Goal: Task Accomplishment & Management: Complete application form

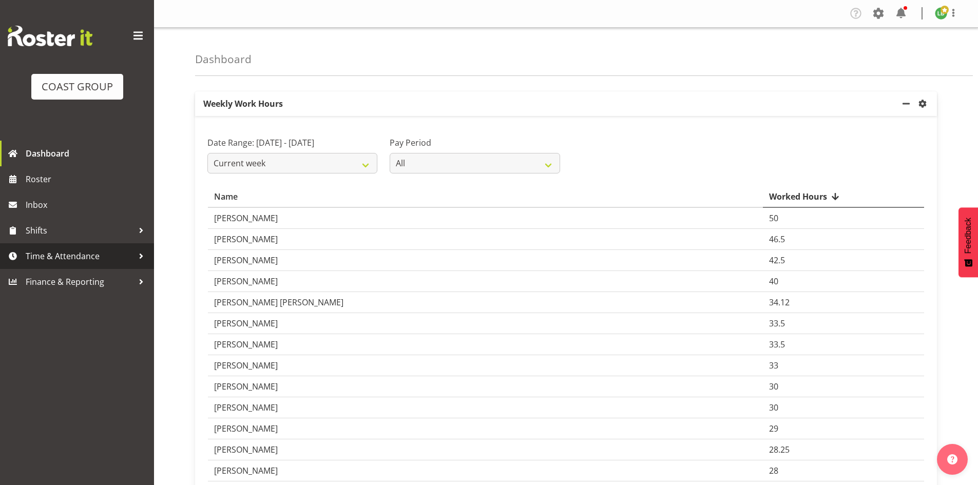
click at [56, 255] on span "Time & Attendance" at bounding box center [80, 256] width 108 height 15
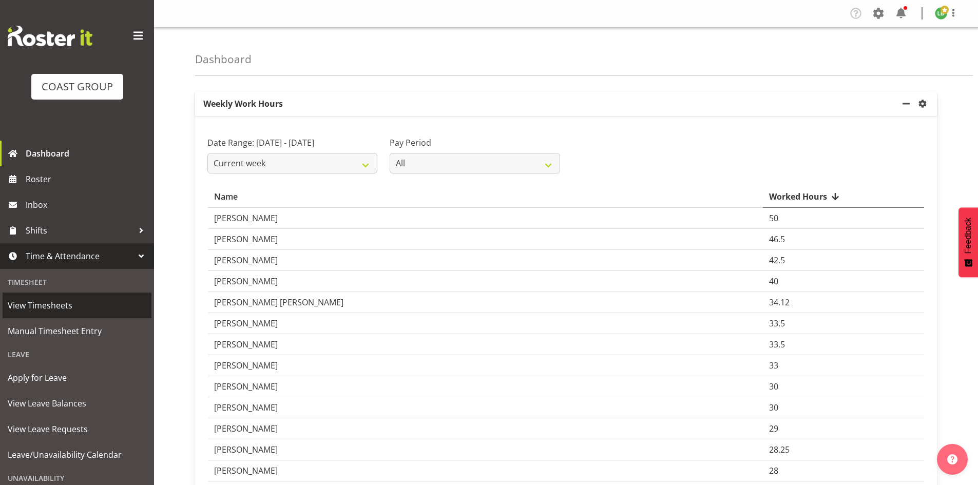
click at [36, 302] on span "View Timesheets" at bounding box center [77, 305] width 139 height 15
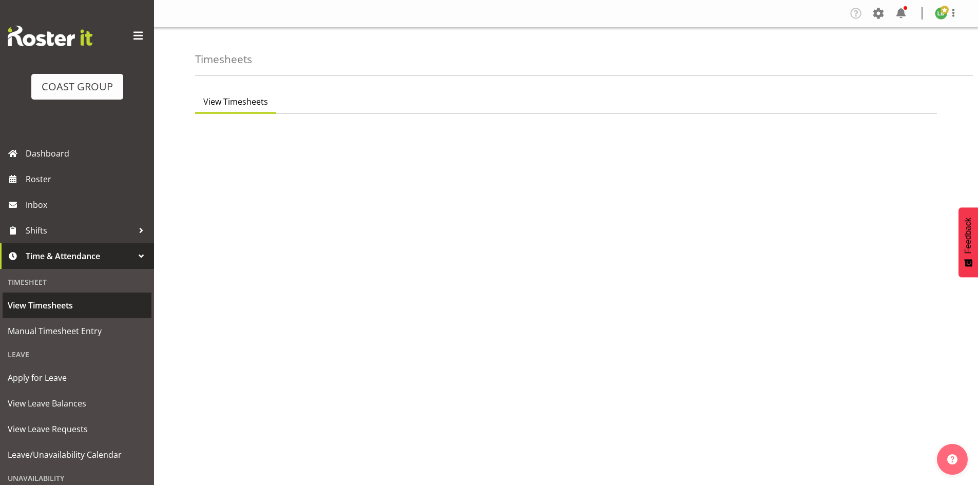
select select "7"
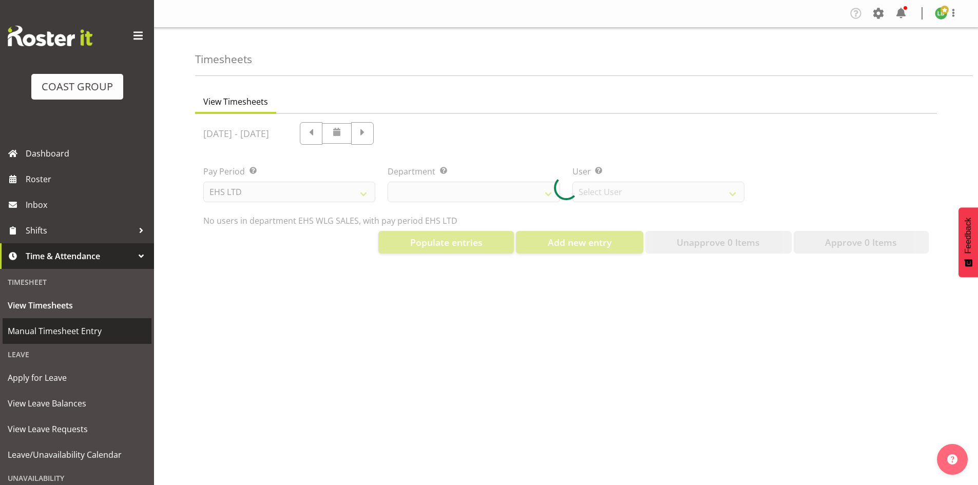
click at [58, 332] on span "Manual Timesheet Entry" at bounding box center [77, 331] width 139 height 15
select select "44"
select select "8051"
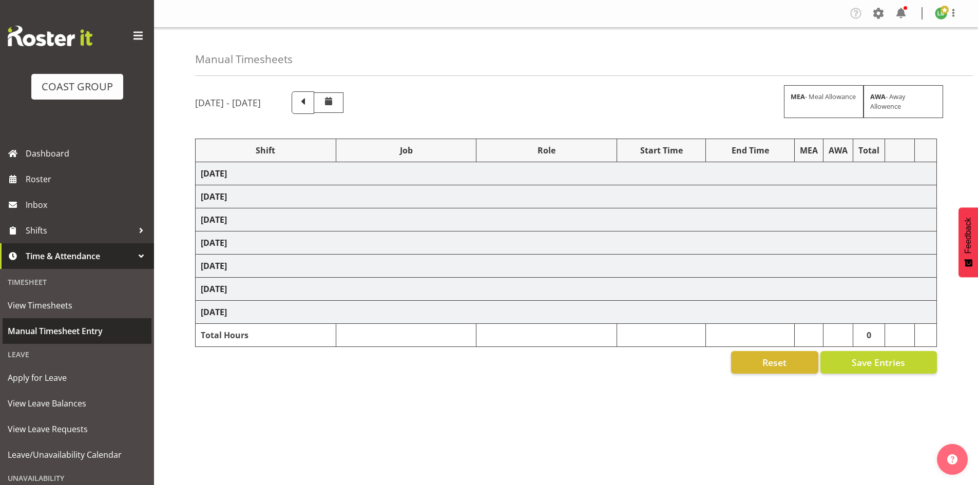
select select "1464"
select select "9890"
select select "197"
select select "1464"
select select "10397"
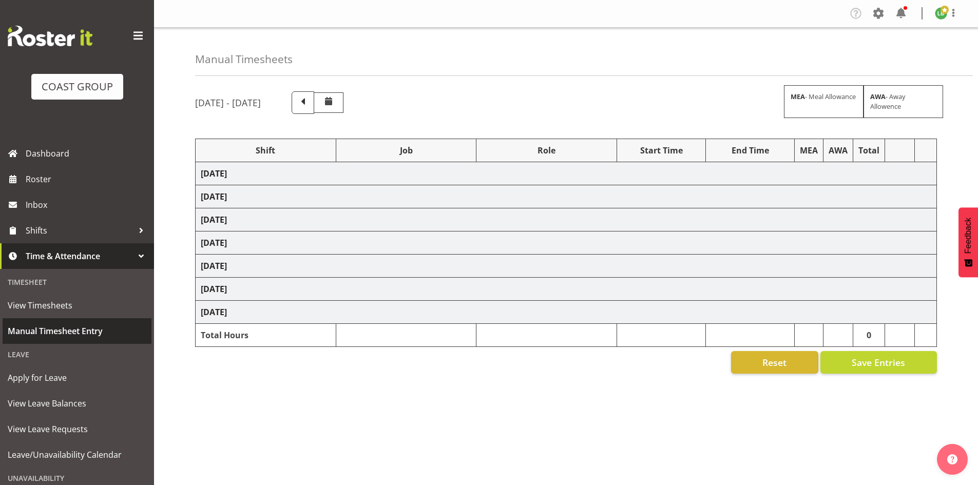
select select "197"
select select "1464"
select select "10618"
select select "197"
select select "1464"
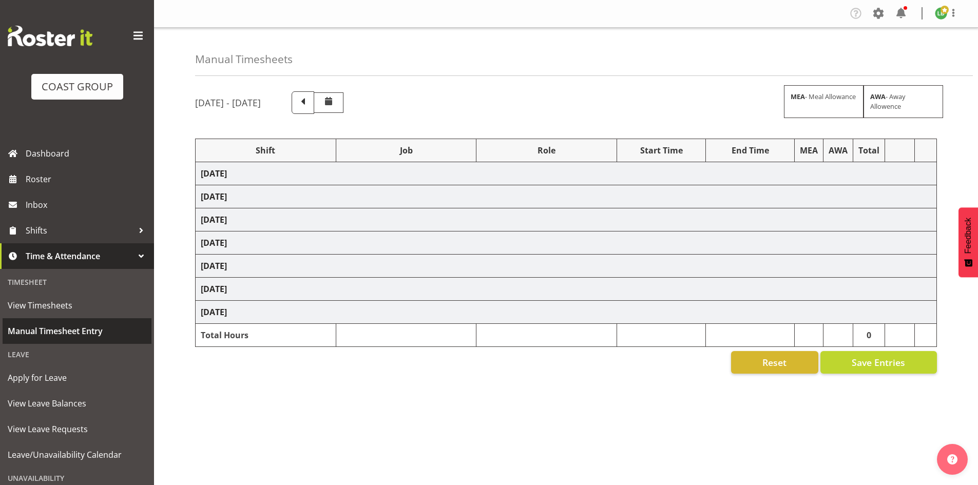
select select "8680"
select select "197"
select select "1464"
select select "9339"
select select "197"
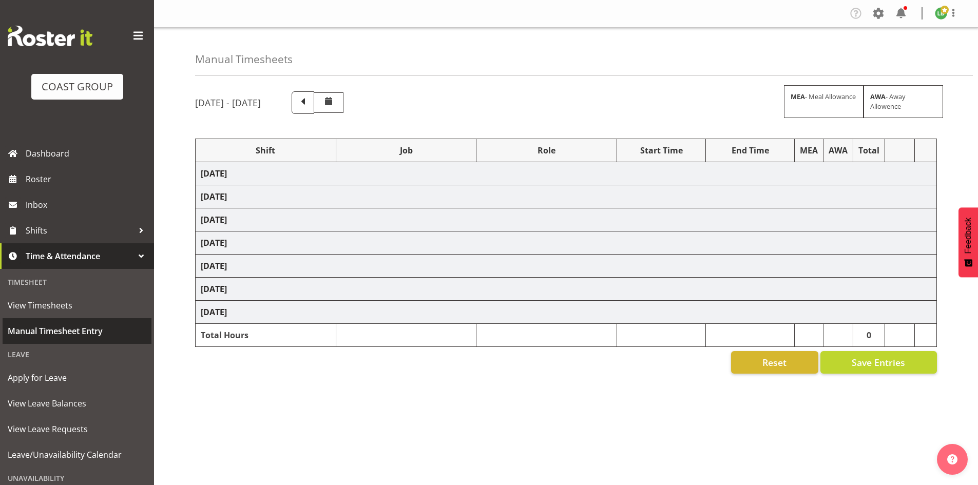
select select "1464"
select select "69"
select select "197"
select select "1464"
select select "10614"
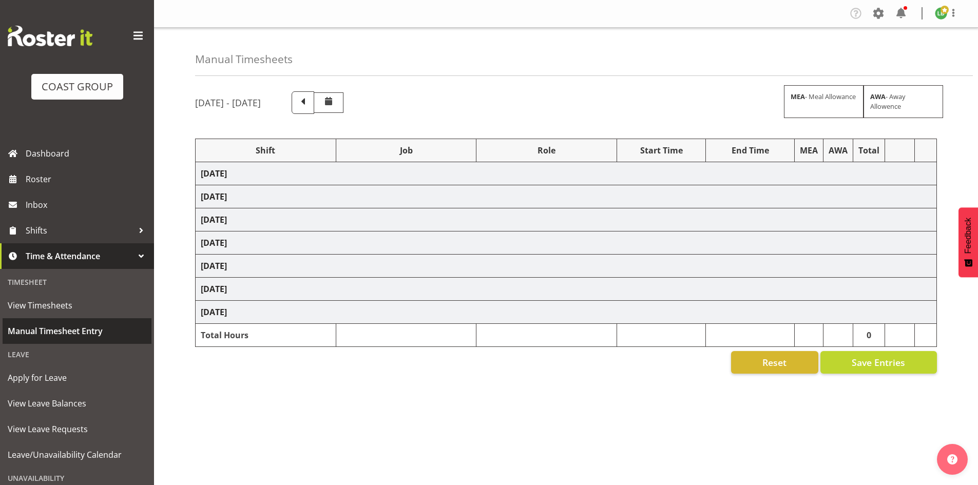
select select "197"
select select "1464"
select select "10765"
select select "197"
select select "1464"
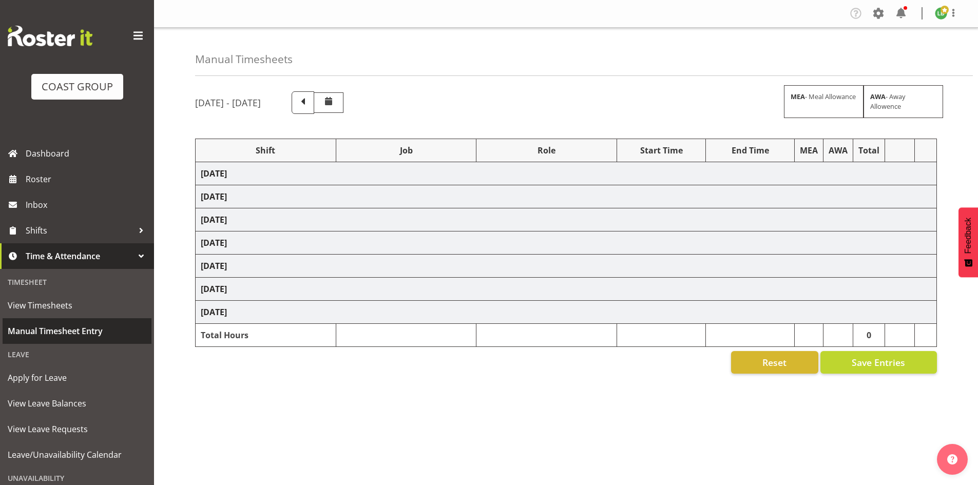
select select "10766"
select select "197"
select select "1464"
select select "10397"
select select "197"
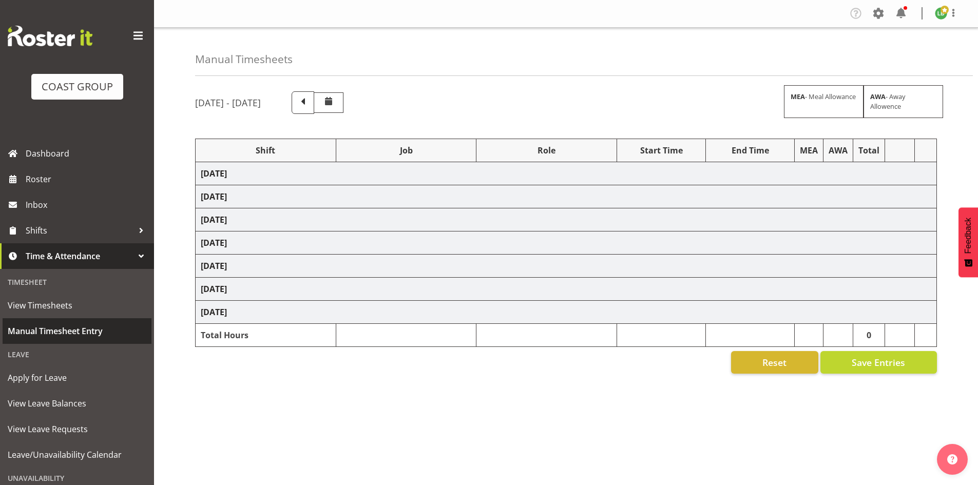
select select "1464"
select select "9890"
select select "197"
select select "1464"
select select "69"
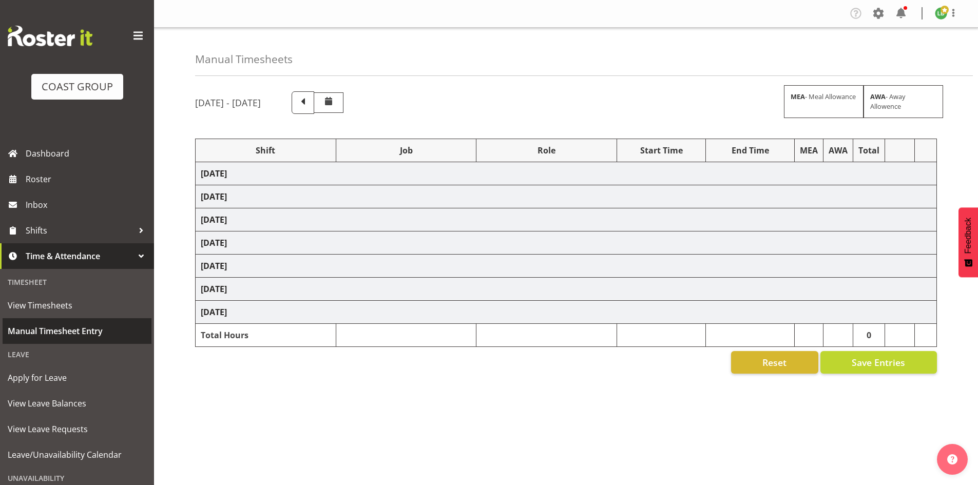
select select "197"
select select "1464"
select select "10567"
select select "197"
select select "1464"
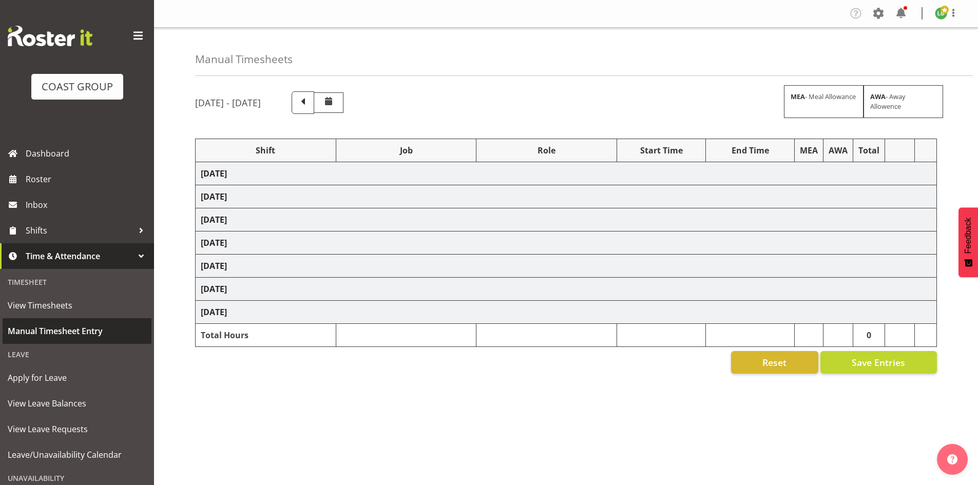
select select "10397"
select select "197"
select select "1464"
select select "9890"
select select "197"
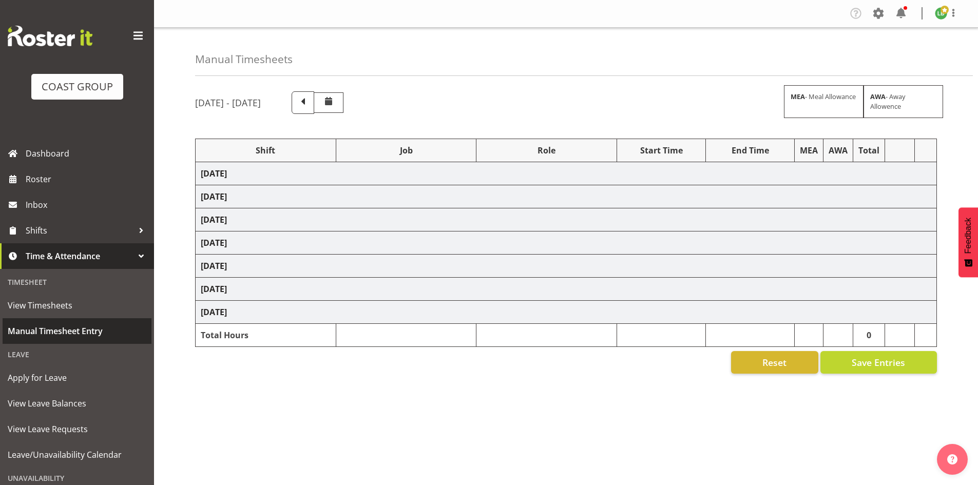
select select "1464"
select select "9339"
select select "197"
select select "1464"
select select "8002"
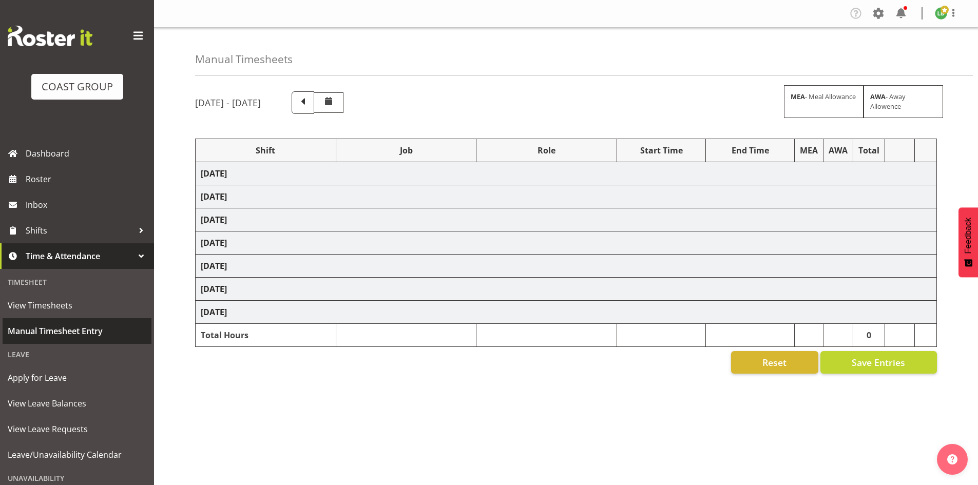
select select "197"
select select "1464"
select select "9341"
select select "197"
select select "1464"
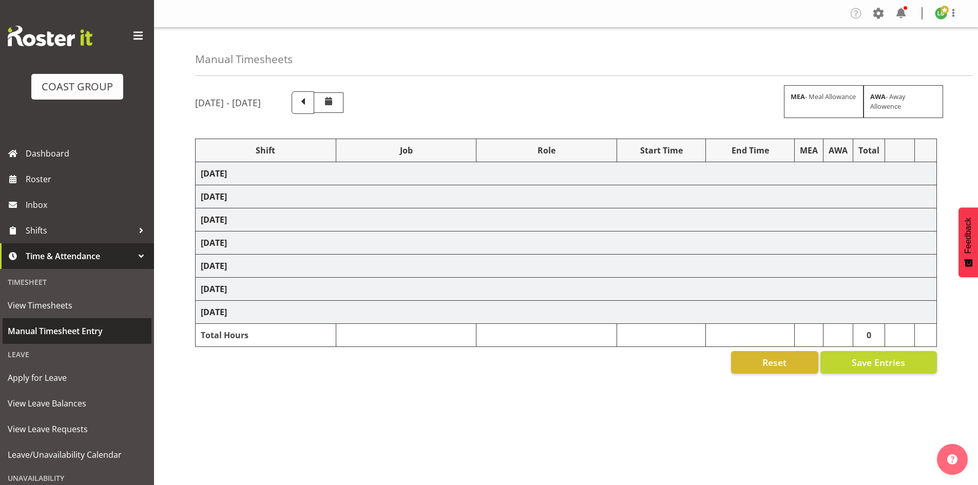
select select "69"
select select "197"
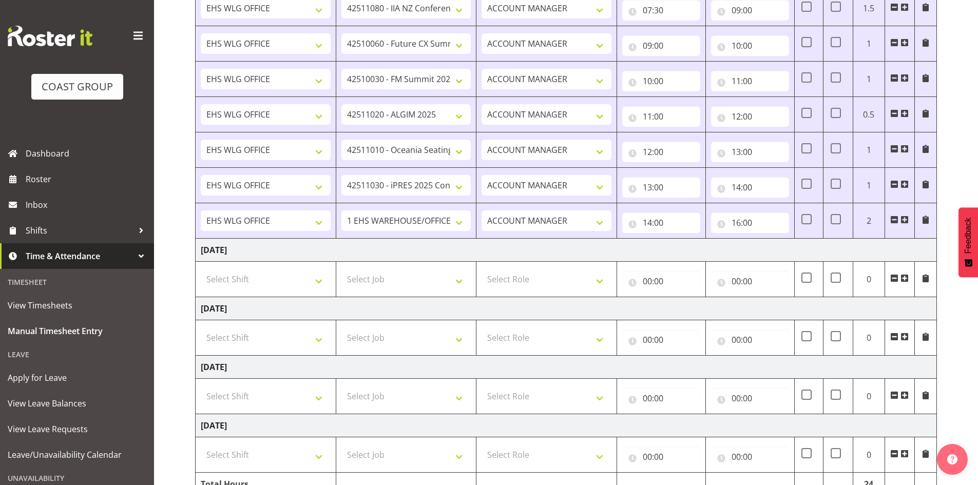
scroll to position [719, 0]
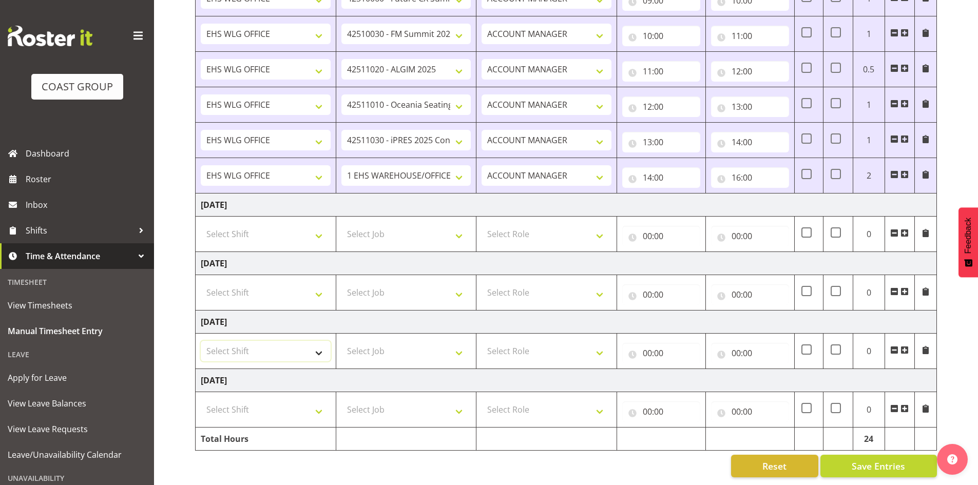
click at [319, 343] on select "Select Shift 25 Build NZPF @ Takina 7am 25 Service NZPF @ Takina AUG 25 Break B…" at bounding box center [266, 351] width 130 height 21
select select "1464"
click at [319, 344] on select "Select Shift 25 Build NZPF @ Takina 7am 25 Service NZPF @ Takina AUG 25 Break B…" at bounding box center [266, 351] width 130 height 21
click at [903, 346] on span at bounding box center [905, 350] width 8 height 8
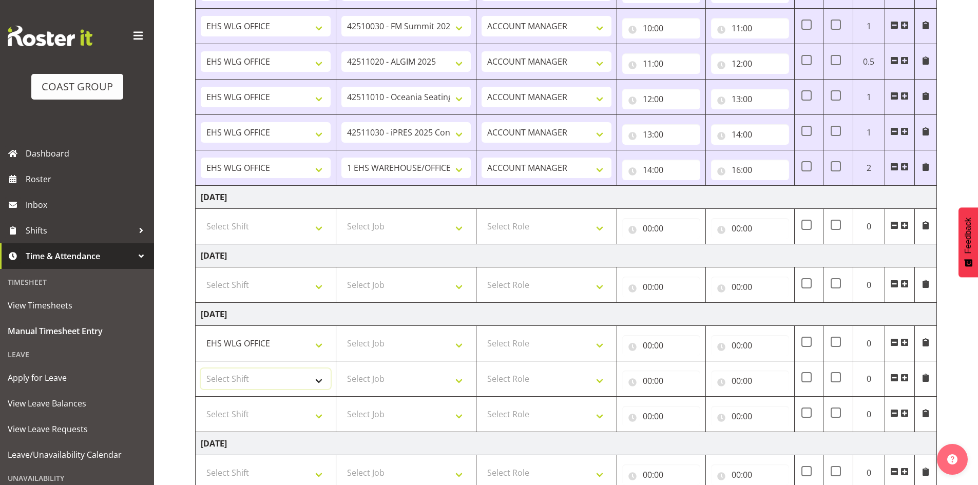
click at [327, 382] on select "Select Shift 25 Build NZPF @ Takina 7am 25 Service NZPF @ Takina AUG 25 Break B…" at bounding box center [266, 379] width 130 height 21
select select "1464"
click at [326, 382] on select "Select Shift 25 Build NZPF @ Takina 7am 25 Service NZPF @ Takina AUG 25 Break B…" at bounding box center [266, 379] width 130 height 21
click at [326, 386] on select "25 Build NZPF @ Takina 7am 25 Service NZPF @ Takina AUG 25 Break Beervana @ Sta…" at bounding box center [266, 379] width 130 height 21
click at [329, 419] on select "Select Shift 25 Build NZPF @ Takina 7am 25 Service NZPF @ Takina AUG 25 Break B…" at bounding box center [266, 414] width 130 height 21
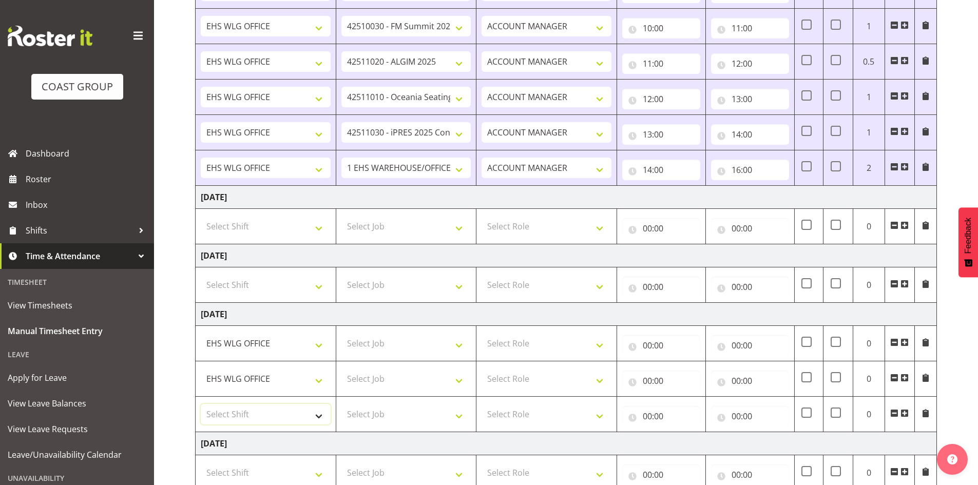
click at [324, 416] on select "Select Shift 25 Build NZPF @ Takina 7am 25 Service NZPF @ Takina AUG 25 Break B…" at bounding box center [266, 414] width 130 height 21
select select "1464"
click at [324, 416] on select "25 Build NZPF @ Takina 7am 25 Service NZPF @ Takina AUG 25 Break Beervana @ Sta…" at bounding box center [266, 414] width 130 height 21
click at [471, 313] on td "Monday 6th October 2025" at bounding box center [567, 314] width 742 height 23
click at [464, 339] on select "Select Job 1 Carlton Events 1 Carlton Hamilton 1 Carlton Wellington 1 EHS WAREH…" at bounding box center [407, 343] width 130 height 21
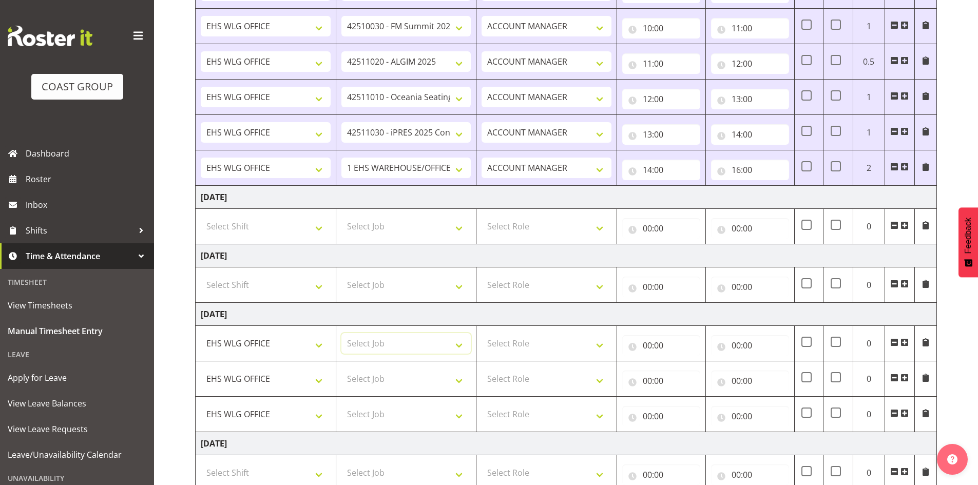
select select "8002"
click at [342, 333] on select "Select Job 1 Carlton Events 1 Carlton Hamilton 1 Carlton Wellington 1 EHS WAREH…" at bounding box center [407, 343] width 130 height 21
click at [456, 382] on select "Select Job 1 Carlton Events 1 Carlton Hamilton 1 Carlton Wellington 1 EHS WAREH…" at bounding box center [407, 379] width 130 height 21
select select "9890"
click at [342, 369] on select "Select Job 1 Carlton Events 1 Carlton Hamilton 1 Carlton Wellington 1 EHS WAREH…" at bounding box center [407, 379] width 130 height 21
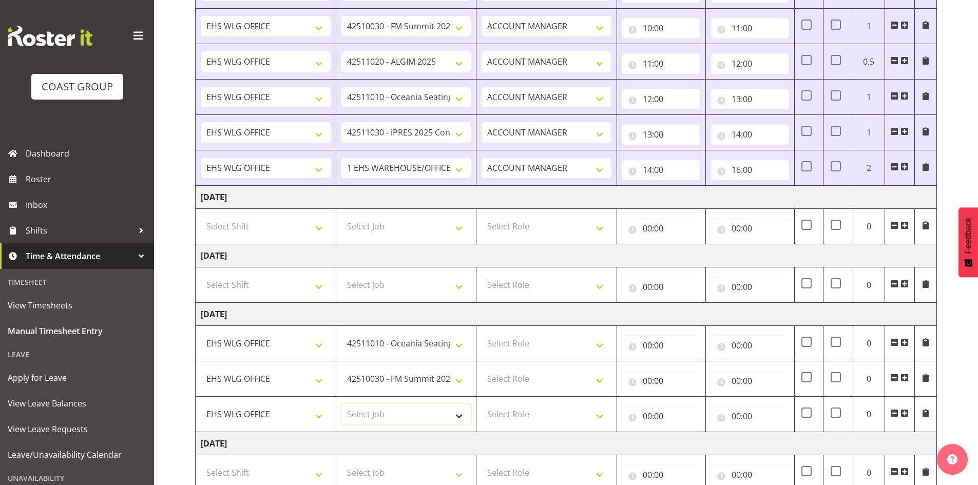
click at [461, 415] on select "Select Job 1 Carlton Events 1 Carlton Hamilton 1 Carlton Wellington 1 EHS WAREH…" at bounding box center [407, 414] width 130 height 21
select select "10397"
click at [342, 404] on select "Select Job 1 Carlton Events 1 Carlton Hamilton 1 Carlton Wellington 1 EHS WAREH…" at bounding box center [407, 414] width 130 height 21
click at [606, 342] on select "Select Role EHS WLG OPS ACCOUNT MANAGER" at bounding box center [547, 343] width 130 height 21
select select "197"
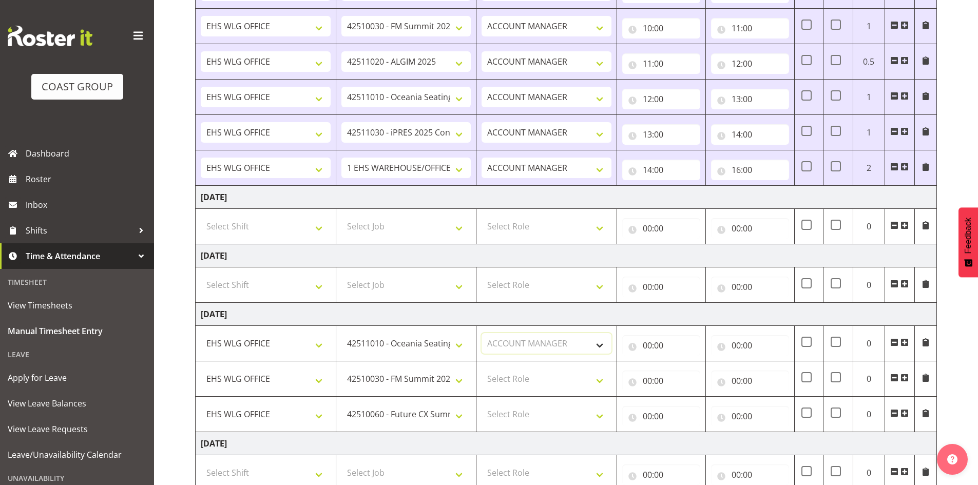
click at [482, 333] on select "Select Role EHS WLG OPS ACCOUNT MANAGER" at bounding box center [547, 343] width 130 height 21
drag, startPoint x: 600, startPoint y: 378, endPoint x: 599, endPoint y: 386, distance: 7.9
click at [602, 380] on select "Select Role EHS WLG OPS ACCOUNT MANAGER" at bounding box center [547, 379] width 130 height 21
select select "197"
click at [482, 369] on select "Select Role EHS WLG OPS ACCOUNT MANAGER" at bounding box center [547, 379] width 130 height 21
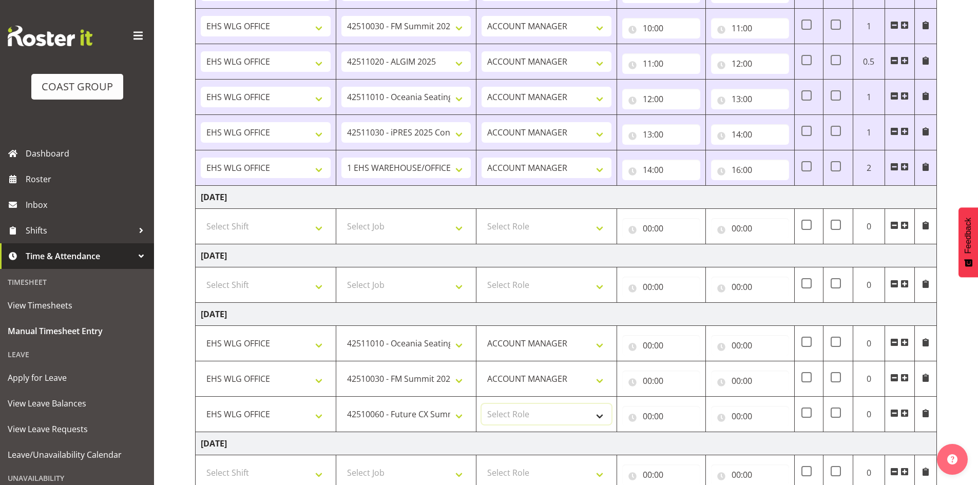
click at [605, 413] on select "Select Role EHS WLG OPS ACCOUNT MANAGER" at bounding box center [547, 414] width 130 height 21
select select "197"
click at [482, 404] on select "Select Role EHS WLG OPS ACCOUNT MANAGER" at bounding box center [547, 414] width 130 height 21
drag, startPoint x: 648, startPoint y: 342, endPoint x: 655, endPoint y: 354, distance: 14.0
click at [648, 342] on input "00:00" at bounding box center [662, 345] width 78 height 21
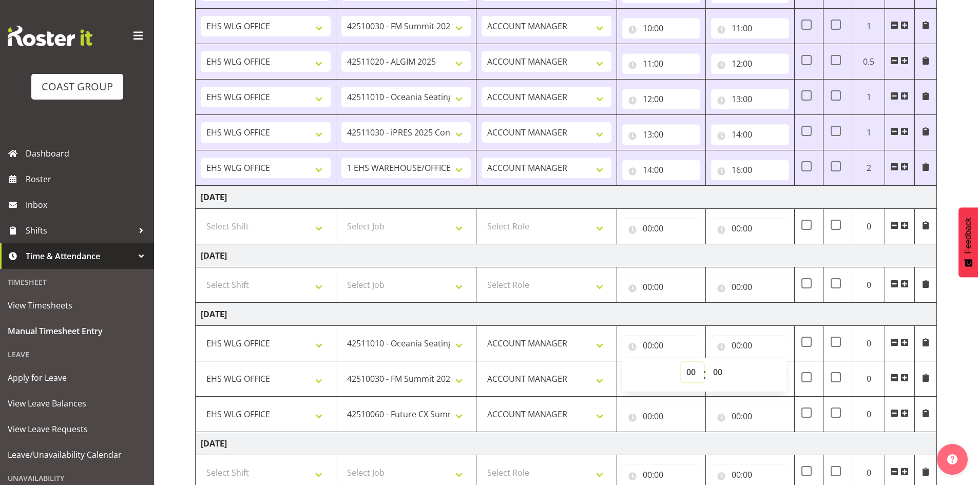
click at [693, 371] on select "00 01 02 03 04 05 06 07 08 09 10 11 12 13 14 15 16 17 18 19 20 21 22 23" at bounding box center [692, 372] width 23 height 21
select select "7"
click at [681, 362] on select "00 01 02 03 04 05 06 07 08 09 10 11 12 13 14 15 16 17 18 19 20 21 22 23" at bounding box center [692, 372] width 23 height 21
type input "07:00"
click at [719, 376] on select "00 01 02 03 04 05 06 07 08 09 10 11 12 13 14 15 16 17 18 19 20 21 22 23 24 25 2…" at bounding box center [719, 372] width 23 height 21
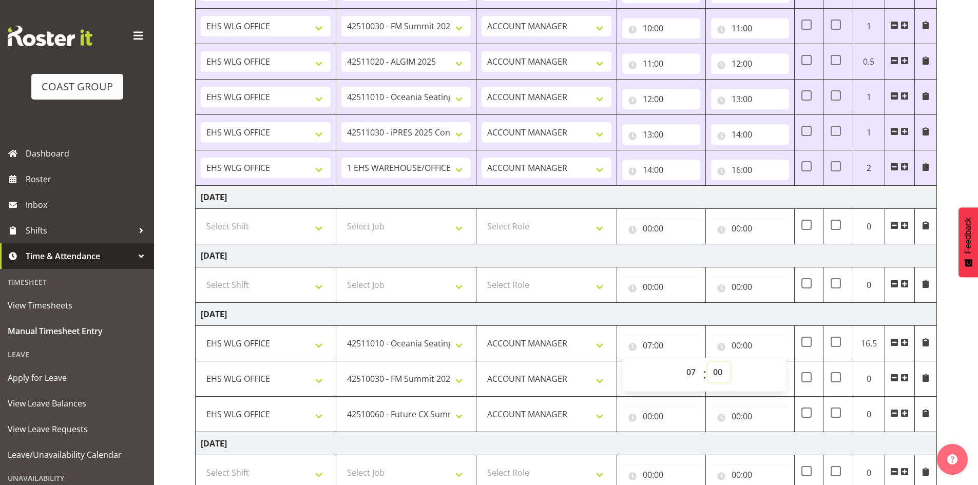
select select "30"
click at [708, 362] on select "00 01 02 03 04 05 06 07 08 09 10 11 12 13 14 15 16 17 18 19 20 21 22 23 24 25 2…" at bounding box center [719, 372] width 23 height 21
type input "07:30"
click at [738, 342] on input "00:00" at bounding box center [750, 345] width 78 height 21
click at [771, 372] on select "00 01 02 03 04 05 06 07 08 09 10 11 12 13 14 15 16 17 18 19 20 21 22 23" at bounding box center [781, 372] width 23 height 21
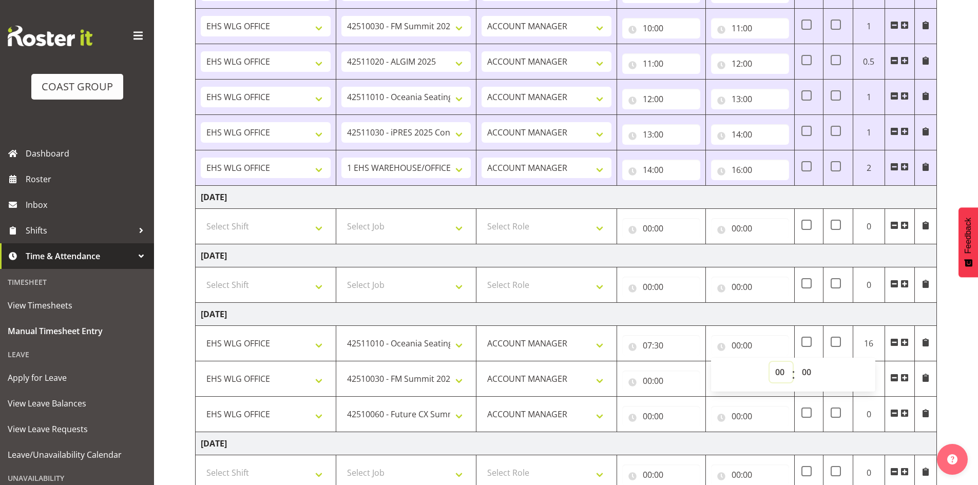
select select "9"
click at [770, 362] on select "00 01 02 03 04 05 06 07 08 09 10 11 12 13 14 15 16 17 18 19 20 21 22 23" at bounding box center [781, 372] width 23 height 21
type input "09:00"
click at [907, 411] on span at bounding box center [905, 413] width 8 height 8
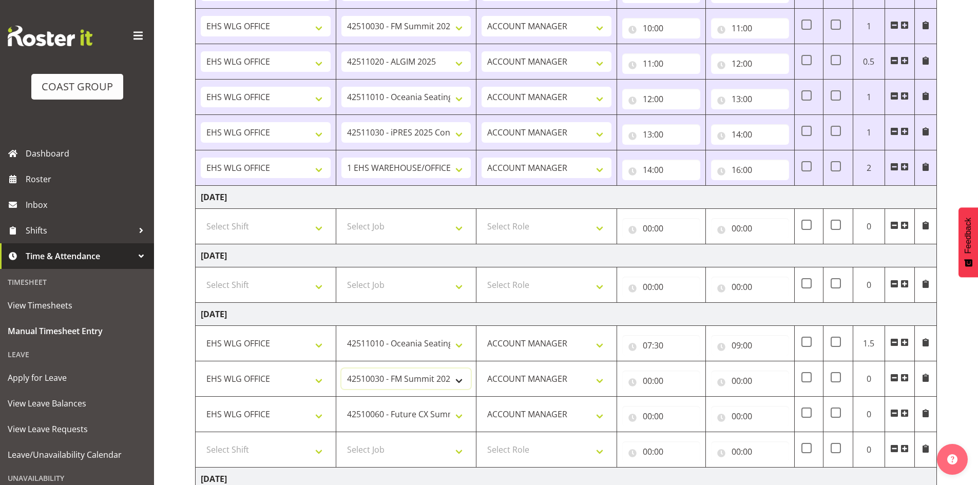
click at [460, 378] on select "1 Carlton Events 1 Carlton Hamilton 1 Carlton Wellington 1 EHS WAREHOUSE/OFFICE…" at bounding box center [407, 379] width 130 height 21
select select "69"
click at [342, 369] on select "1 Carlton Events 1 Carlton Hamilton 1 Carlton Wellington 1 EHS WAREHOUSE/OFFICE…" at bounding box center [407, 379] width 130 height 21
click at [647, 381] on input "00:00" at bounding box center [662, 381] width 78 height 21
click at [694, 407] on select "00 01 02 03 04 05 06 07 08 09 10 11 12 13 14 15 16 17 18 19 20 21 22 23" at bounding box center [692, 408] width 23 height 21
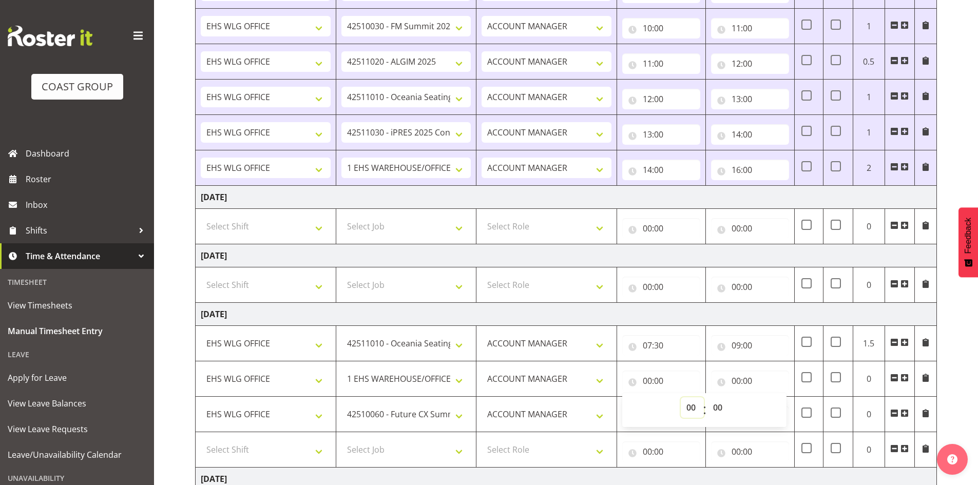
select select "9"
click at [681, 398] on select "00 01 02 03 04 05 06 07 08 09 10 11 12 13 14 15 16 17 18 19 20 21 22 23" at bounding box center [692, 408] width 23 height 21
type input "09:00"
click at [735, 380] on input "00:00" at bounding box center [750, 381] width 78 height 21
click at [781, 409] on select "00 01 02 03 04 05 06 07 08 09 10 11 12 13 14 15 16 17 18 19 20 21 22 23" at bounding box center [781, 408] width 23 height 21
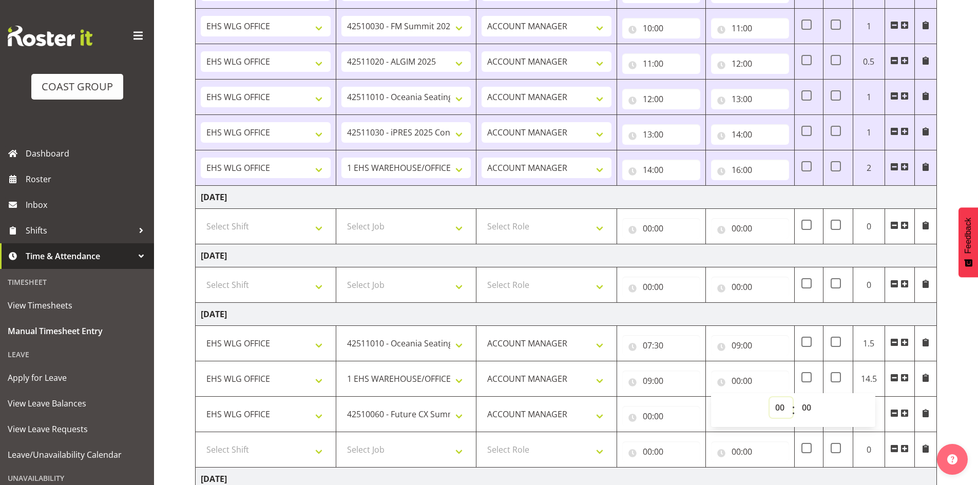
select select "9"
click at [770, 398] on select "00 01 02 03 04 05 06 07 08 09 10 11 12 13 14 15 16 17 18 19 20 21 22 23" at bounding box center [781, 408] width 23 height 21
type input "09:00"
click at [807, 408] on select "00 01 02 03 04 05 06 07 08 09 10 11 12 13 14 15 16 17 18 19 20 21 22 23 24 25 2…" at bounding box center [808, 408] width 23 height 21
select select "30"
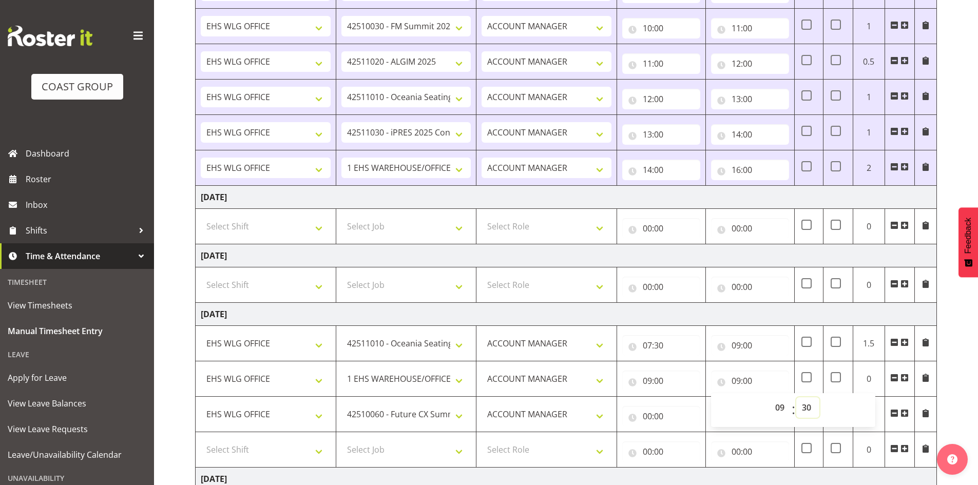
click at [797, 398] on select "00 01 02 03 04 05 06 07 08 09 10 11 12 13 14 15 16 17 18 19 20 21 22 23 24 25 2…" at bounding box center [808, 408] width 23 height 21
type input "09:30"
click at [650, 413] on input "00:00" at bounding box center [662, 416] width 78 height 21
click at [693, 439] on select "00 01 02 03 04 05 06 07 08 09 10 11 12 13 14 15 16 17 18 19 20 21 22 23" at bounding box center [692, 443] width 23 height 21
select select "9"
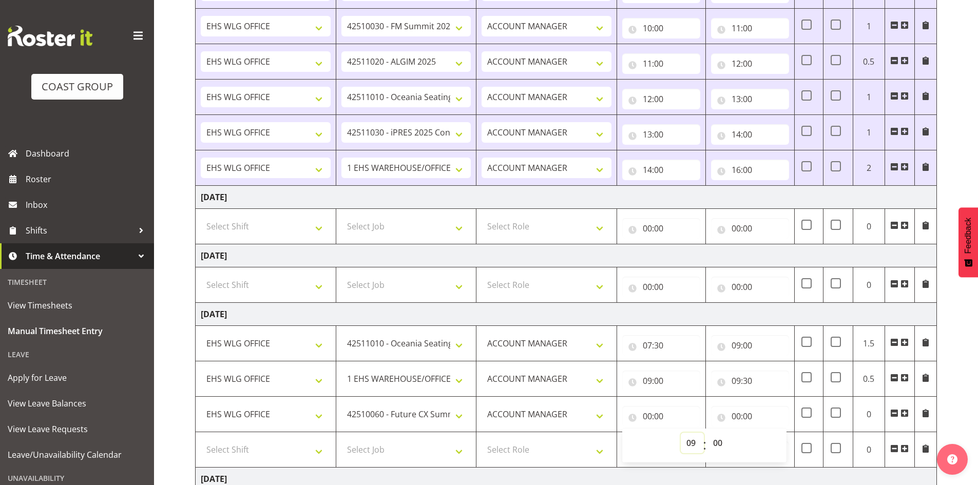
click at [681, 433] on select "00 01 02 03 04 05 06 07 08 09 10 11 12 13 14 15 16 17 18 19 20 21 22 23" at bounding box center [692, 443] width 23 height 21
type input "09:00"
click at [721, 441] on select "00 01 02 03 04 05 06 07 08 09 10 11 12 13 14 15 16 17 18 19 20 21 22 23 24 25 2…" at bounding box center [719, 443] width 23 height 21
select select "30"
click at [708, 433] on select "00 01 02 03 04 05 06 07 08 09 10 11 12 13 14 15 16 17 18 19 20 21 22 23 24 25 2…" at bounding box center [719, 443] width 23 height 21
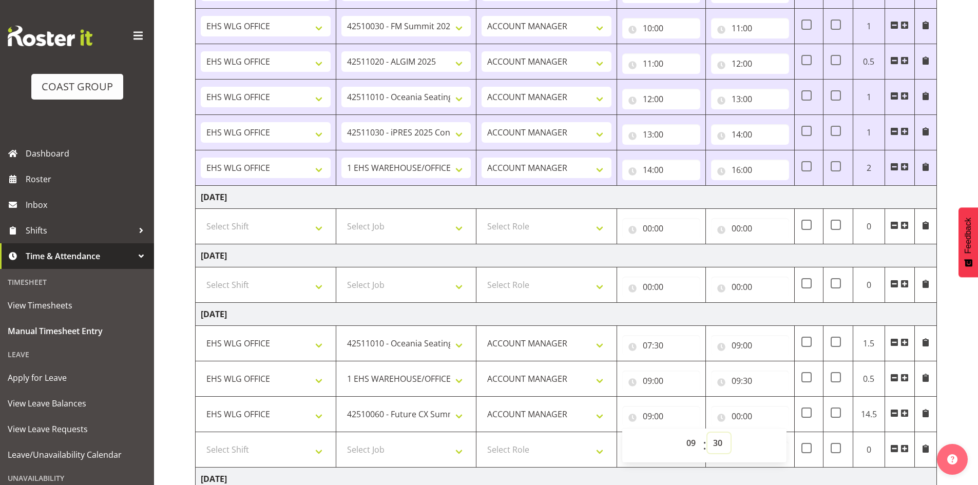
type input "09:30"
click at [738, 416] on input "00:00" at bounding box center [750, 416] width 78 height 21
drag, startPoint x: 781, startPoint y: 443, endPoint x: 779, endPoint y: 433, distance: 9.9
click at [781, 442] on select "00 01 02 03 04 05 06 07 08 09 10 11 12 13 14 15 16 17 18 19 20 21 22 23" at bounding box center [781, 443] width 23 height 21
select select "10"
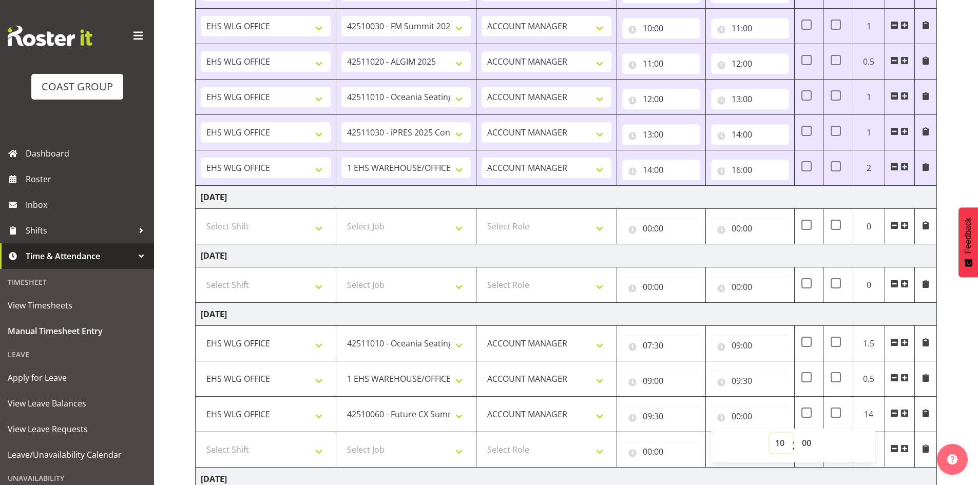
click at [770, 433] on select "00 01 02 03 04 05 06 07 08 09 10 11 12 13 14 15 16 17 18 19 20 21 22 23" at bounding box center [781, 443] width 23 height 21
type input "10:00"
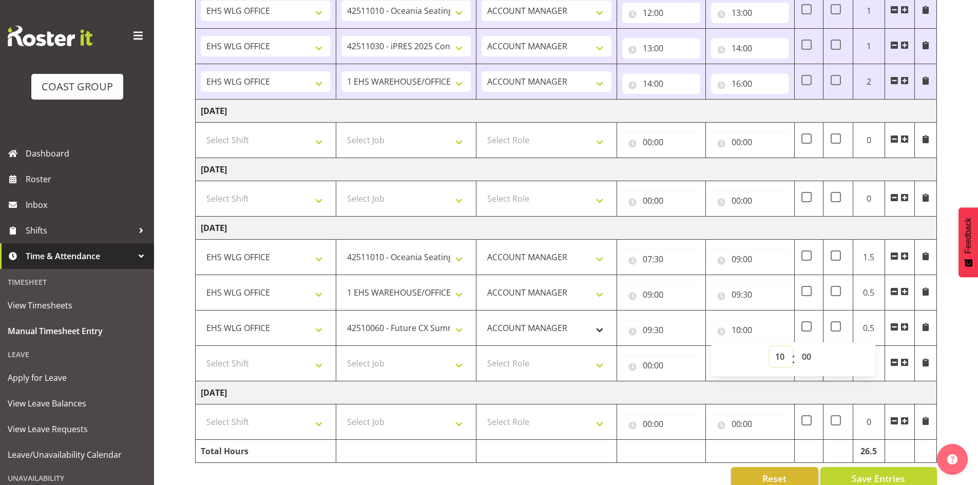
scroll to position [825, 0]
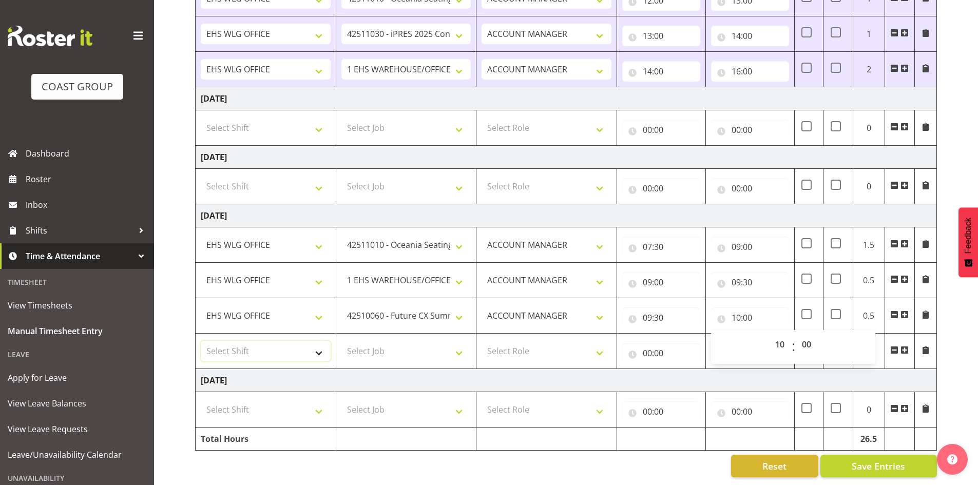
click at [327, 341] on select "Select Shift 25 Build NZPF @ Takina 7am 25 Service NZPF @ Takina AUG 25 Break B…" at bounding box center [266, 351] width 130 height 21
select select "1464"
click at [335, 347] on td "Select Shift 25 Build NZPF @ Takina 7am 25 Service NZPF @ Takina AUG 25 Break B…" at bounding box center [266, 351] width 141 height 35
click at [908, 346] on span at bounding box center [905, 350] width 8 height 8
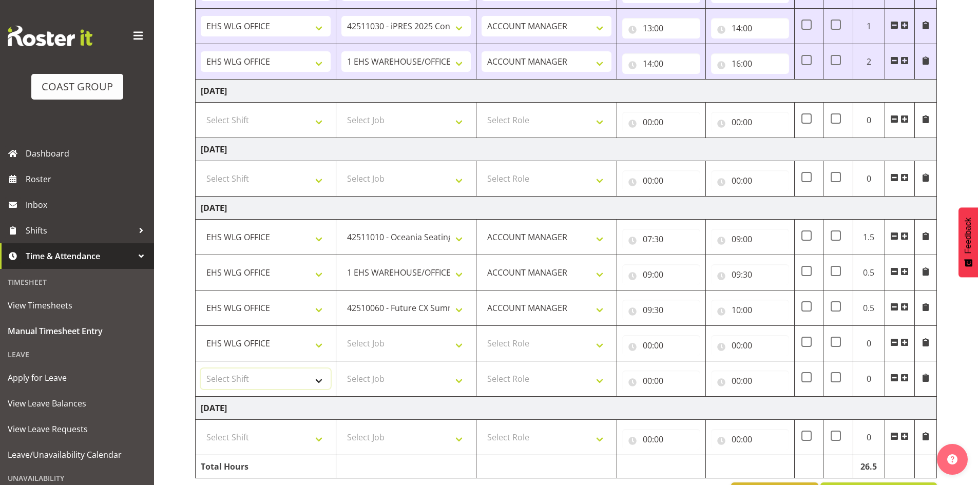
click at [324, 380] on select "Select Shift 25 Build NZPF @ Takina 7am 25 Service NZPF @ Takina AUG 25 Break B…" at bounding box center [266, 379] width 130 height 21
select select "1464"
click at [319, 381] on select "Select Shift 25 Build NZPF @ Takina 7am 25 Service NZPF @ Takina AUG 25 Break B…" at bounding box center [266, 379] width 130 height 21
click at [459, 346] on select "Select Job 1 Carlton Events 1 Carlton Hamilton 1 Carlton Wellington 1 EHS WAREH…" at bounding box center [407, 343] width 130 height 21
select select "9890"
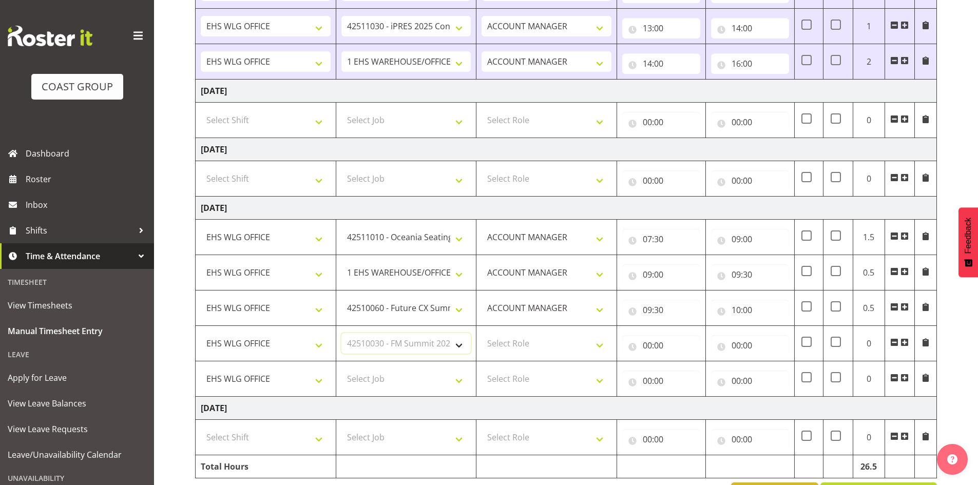
click at [342, 333] on select "Select Job 1 Carlton Events 1 Carlton Hamilton 1 Carlton Wellington 1 EHS WAREH…" at bounding box center [407, 343] width 130 height 21
click at [600, 343] on select "Select Role EHS WLG OPS ACCOUNT MANAGER" at bounding box center [547, 343] width 130 height 21
select select "197"
click at [482, 333] on select "Select Role EHS WLG OPS ACCOUNT MANAGER" at bounding box center [547, 343] width 130 height 21
click at [648, 341] on input "00:00" at bounding box center [662, 345] width 78 height 21
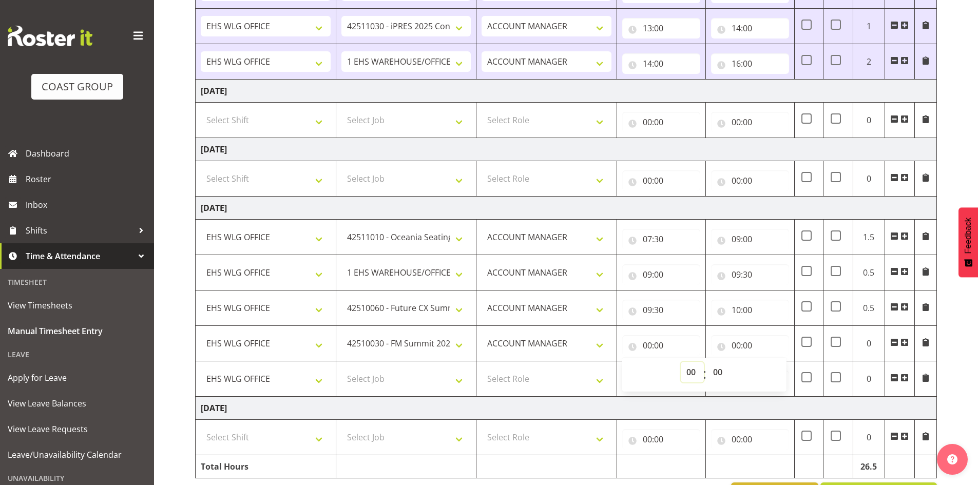
click at [696, 371] on select "00 01 02 03 04 05 06 07 08 09 10 11 12 13 14 15 16 17 18 19 20 21 22 23" at bounding box center [692, 372] width 23 height 21
select select "10"
click at [681, 362] on select "00 01 02 03 04 05 06 07 08 09 10 11 12 13 14 15 16 17 18 19 20 21 22 23" at bounding box center [692, 372] width 23 height 21
type input "10:00"
drag, startPoint x: 738, startPoint y: 338, endPoint x: 740, endPoint y: 347, distance: 8.5
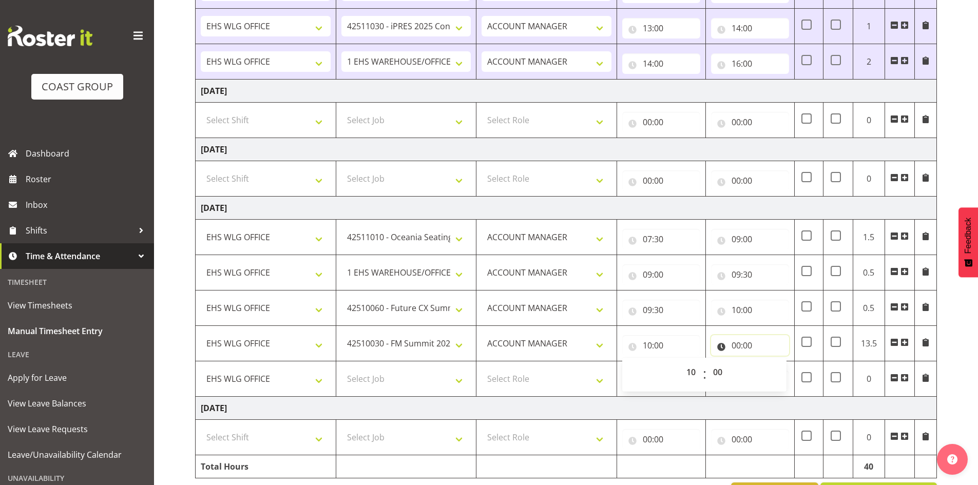
click at [740, 346] on input "00:00" at bounding box center [750, 345] width 78 height 21
click at [738, 345] on input "00:00" at bounding box center [750, 345] width 78 height 21
click at [738, 342] on input "00:00" at bounding box center [750, 345] width 78 height 21
click at [780, 369] on select "00 01 02 03 04 05 06 07 08 09 10 11 12 13 14 15 16 17 18 19 20 21 22 23" at bounding box center [781, 372] width 23 height 21
select select "12"
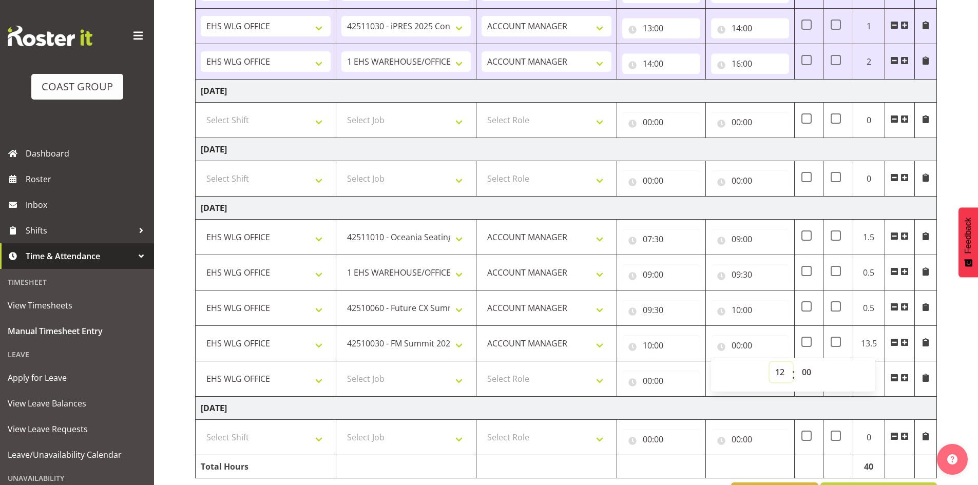
click at [770, 362] on select "00 01 02 03 04 05 06 07 08 09 10 11 12 13 14 15 16 17 18 19 20 21 22 23" at bounding box center [781, 372] width 23 height 21
type input "12:00"
click at [460, 379] on select "Select Job 1 Carlton Events 1 Carlton Hamilton 1 Carlton Wellington 1 EHS WAREH…" at bounding box center [407, 379] width 130 height 21
select select "69"
click at [342, 369] on select "Select Job 1 Carlton Events 1 Carlton Hamilton 1 Carlton Wellington 1 EHS WAREH…" at bounding box center [407, 379] width 130 height 21
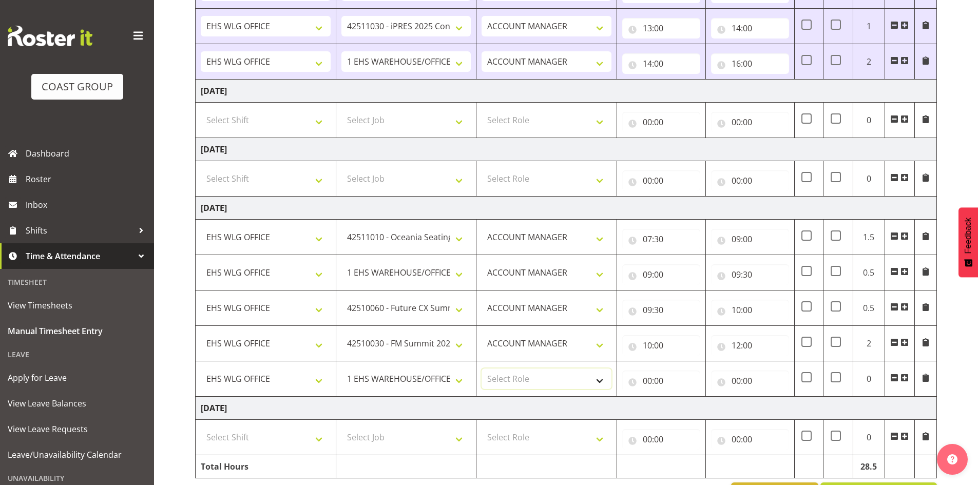
drag, startPoint x: 599, startPoint y: 377, endPoint x: 598, endPoint y: 388, distance: 11.3
click at [599, 378] on select "Select Role EHS WLG OPS ACCOUNT MANAGER" at bounding box center [547, 379] width 130 height 21
select select "197"
click at [482, 369] on select "Select Role EHS WLG OPS ACCOUNT MANAGER" at bounding box center [547, 379] width 130 height 21
click at [643, 381] on input "00:00" at bounding box center [662, 381] width 78 height 21
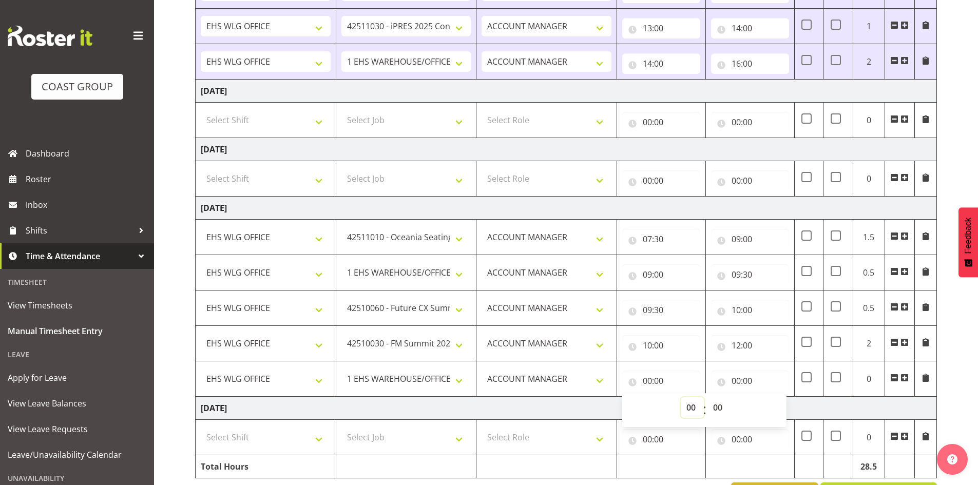
click at [691, 411] on select "00 01 02 03 04 05 06 07 08 09 10 11 12 13 14 15 16 17 18 19 20 21 22 23" at bounding box center [692, 408] width 23 height 21
select select "12"
click at [681, 398] on select "00 01 02 03 04 05 06 07 08 09 10 11 12 13 14 15 16 17 18 19 20 21 22 23" at bounding box center [692, 408] width 23 height 21
type input "12:00"
click at [738, 378] on input "00:00" at bounding box center [750, 381] width 78 height 21
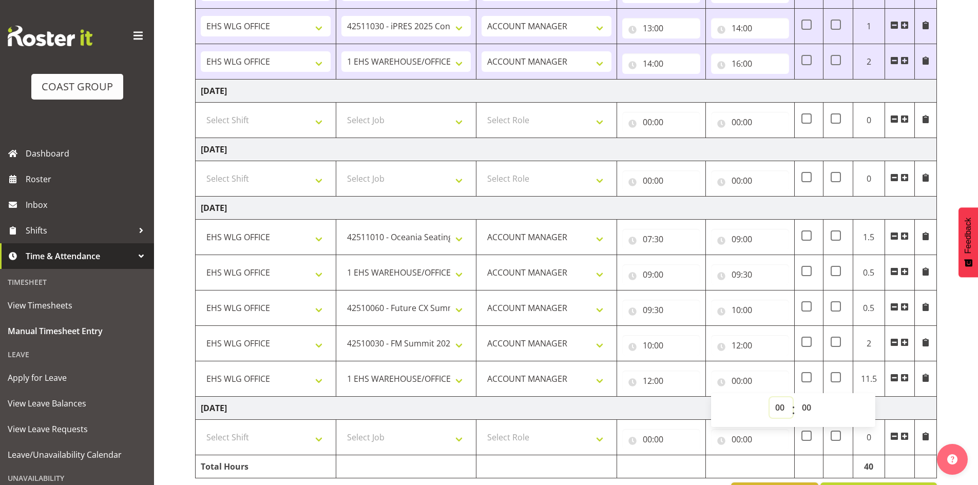
click at [778, 407] on select "00 01 02 03 04 05 06 07 08 09 10 11 12 13 14 15 16 17 18 19 20 21 22 23" at bounding box center [781, 408] width 23 height 21
select select "14"
click at [770, 398] on select "00 01 02 03 04 05 06 07 08 09 10 11 12 13 14 15 16 17 18 19 20 21 22 23" at bounding box center [781, 408] width 23 height 21
type input "14:00"
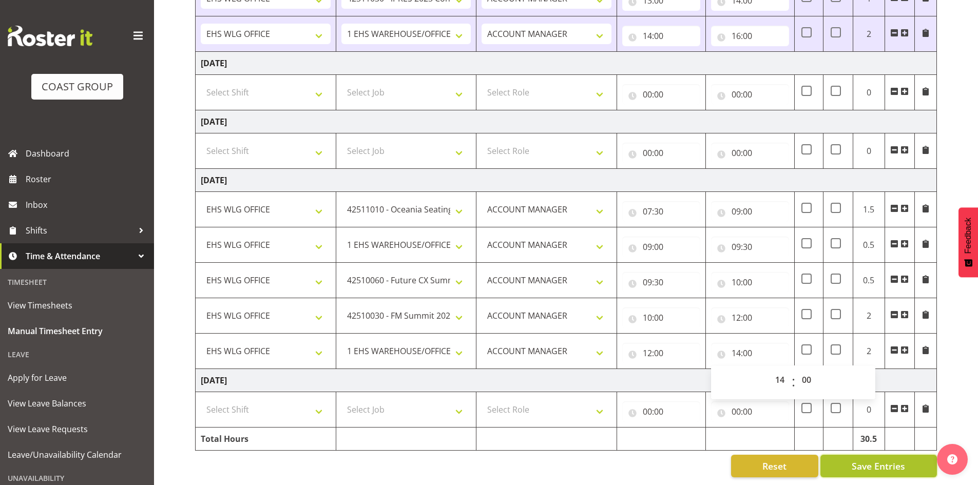
click at [907, 455] on button "Save Entries" at bounding box center [879, 466] width 117 height 23
click at [898, 460] on span "Save Entries" at bounding box center [878, 466] width 53 height 13
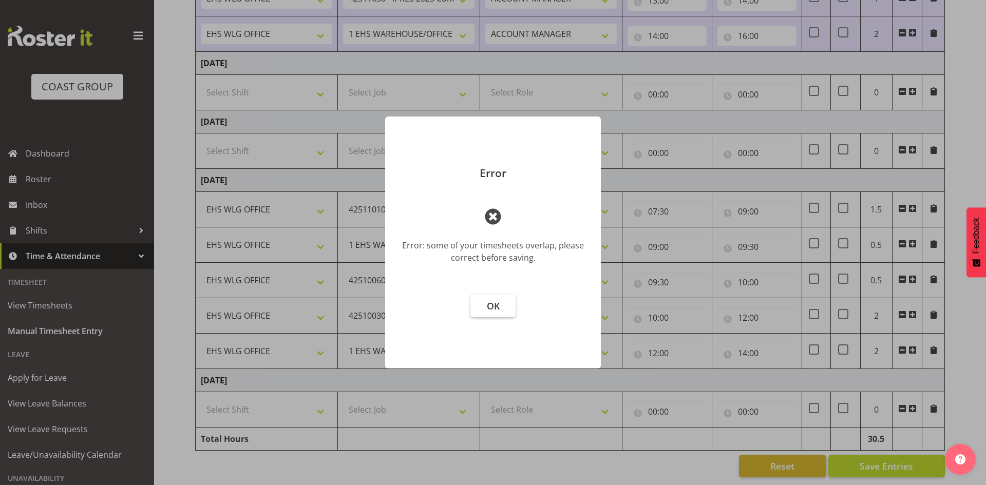
click at [501, 310] on button "OK" at bounding box center [492, 306] width 45 height 23
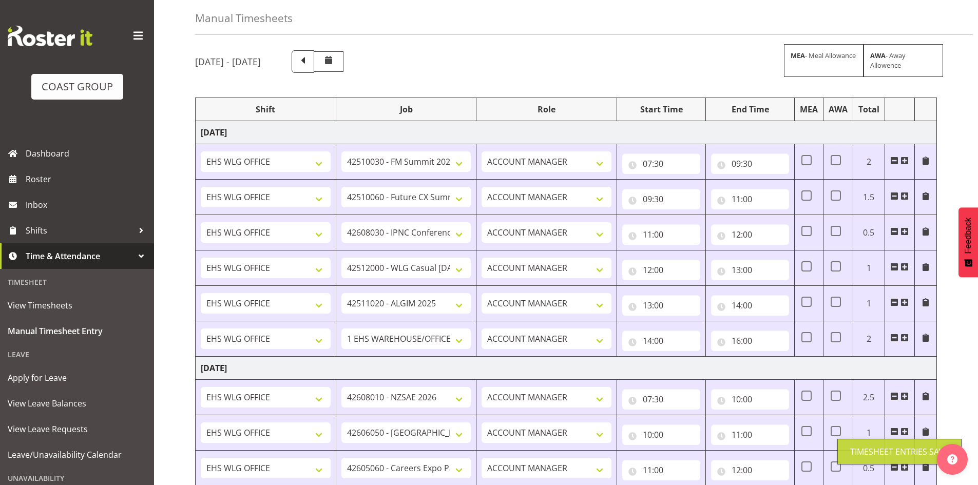
scroll to position [0, 0]
